Goal: Task Accomplishment & Management: Manage account settings

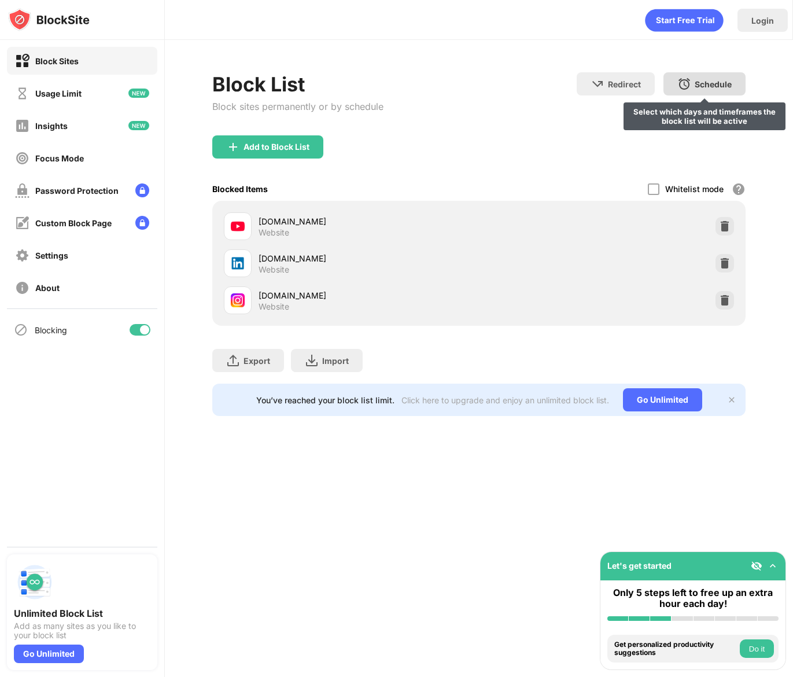
click at [708, 80] on div "Schedule" at bounding box center [713, 84] width 37 height 10
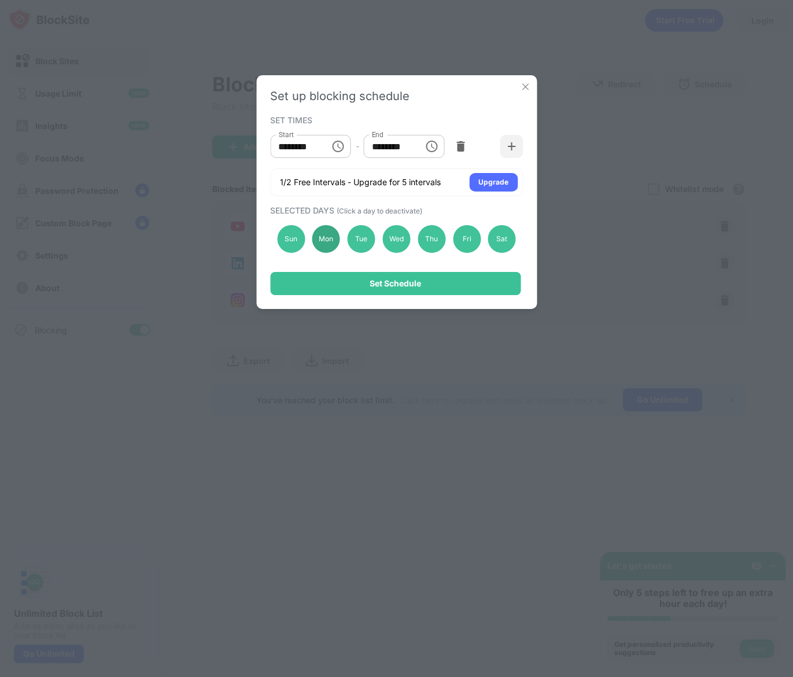
click at [325, 237] on div "Mon" at bounding box center [326, 239] width 28 height 28
click at [366, 282] on div "Set Schedule" at bounding box center [395, 283] width 250 height 23
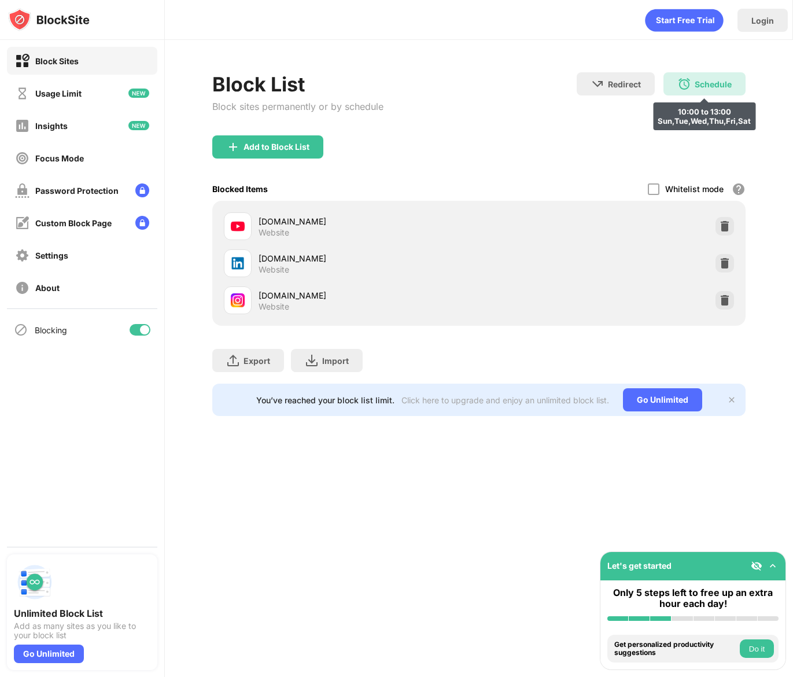
click at [689, 78] on img at bounding box center [684, 84] width 14 height 14
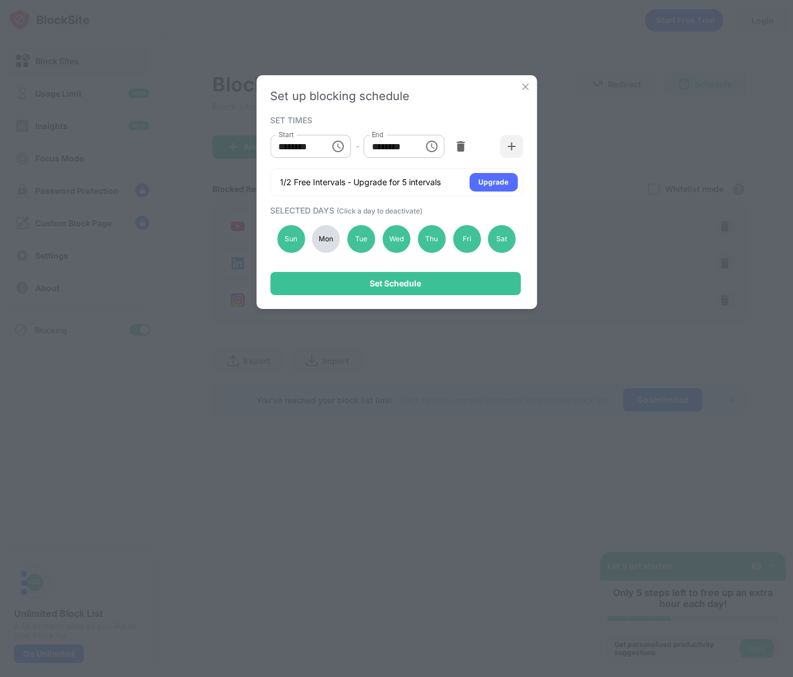
click at [331, 233] on div "Mon" at bounding box center [326, 239] width 28 height 28
click at [347, 290] on div "Set Schedule" at bounding box center [395, 283] width 250 height 23
